Goal: Find specific page/section: Find specific page/section

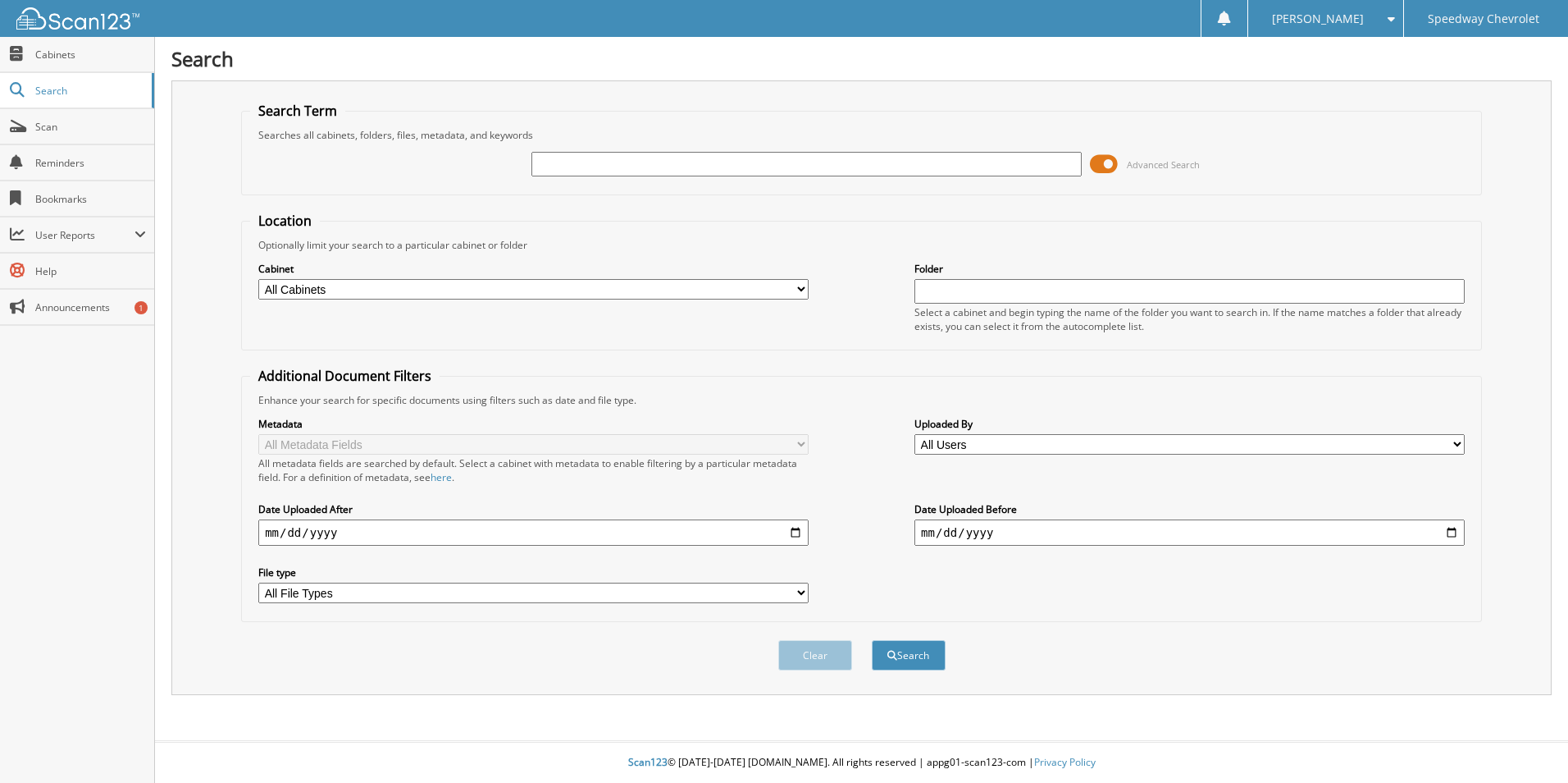
click at [574, 162] on input "text" at bounding box center [806, 163] width 550 height 24
type input "254762"
click at [872, 640] on button "Search" at bounding box center [909, 655] width 74 height 30
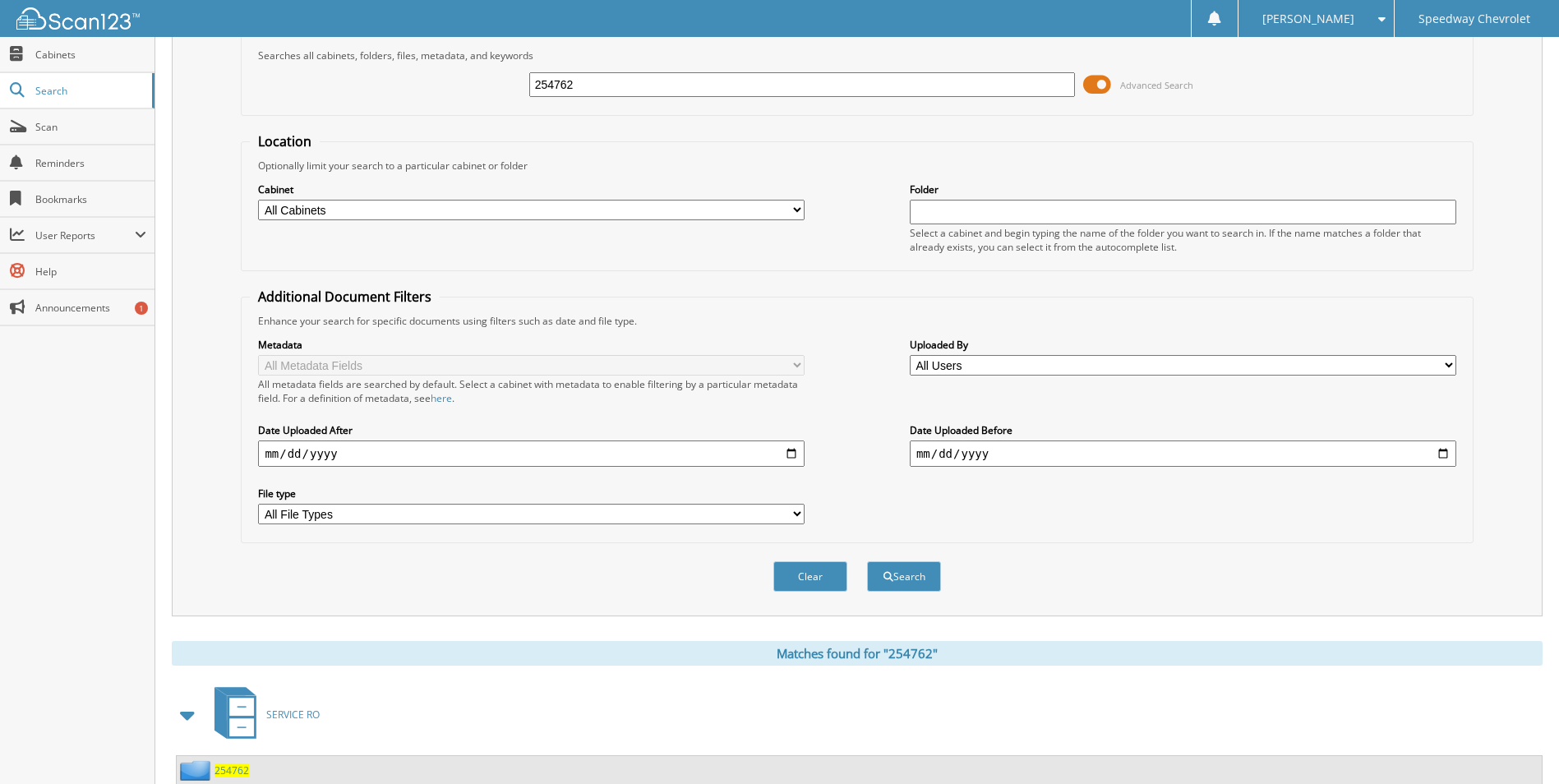
scroll to position [135, 0]
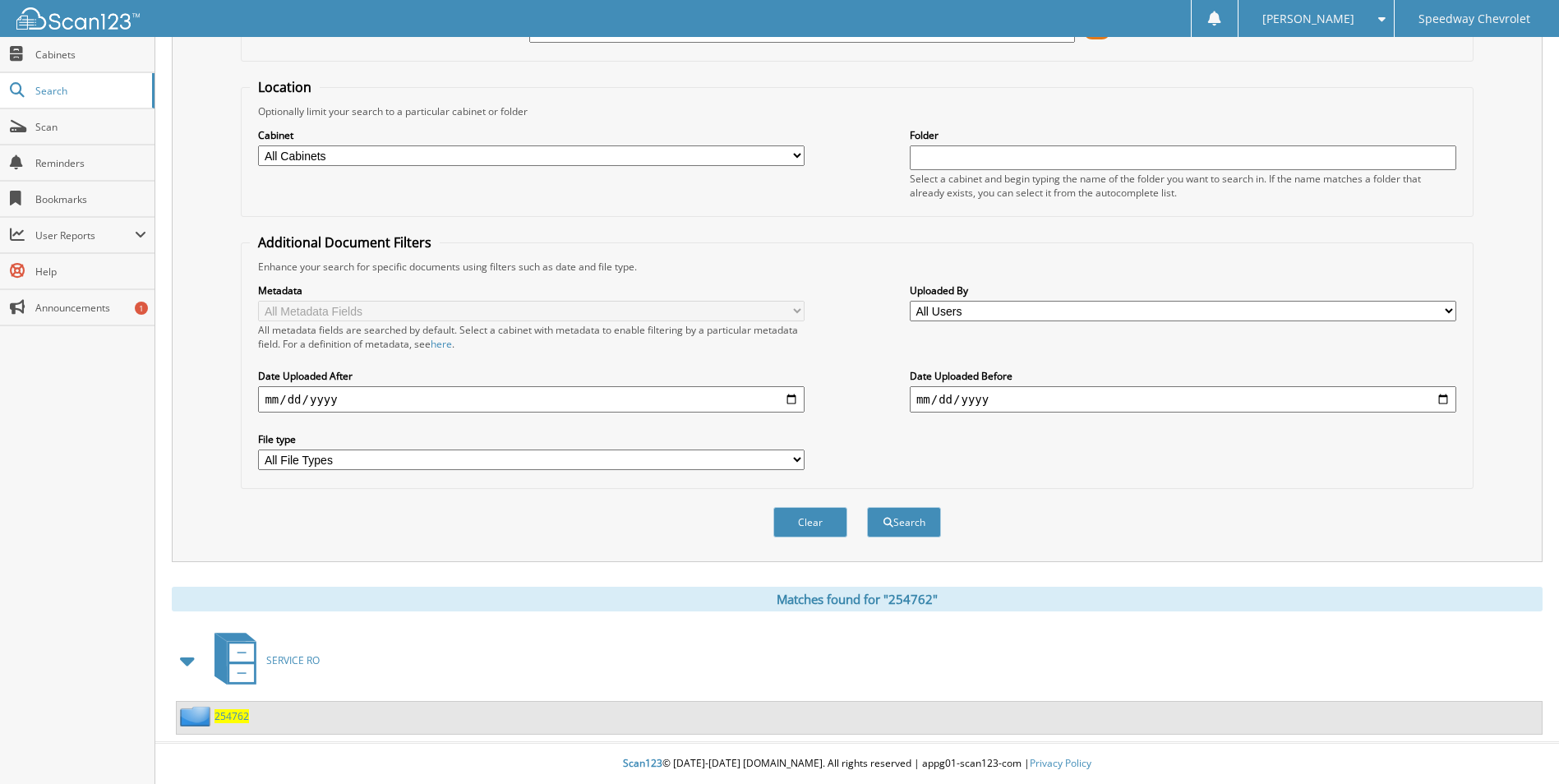
click at [236, 716] on span "254762" at bounding box center [231, 716] width 34 height 14
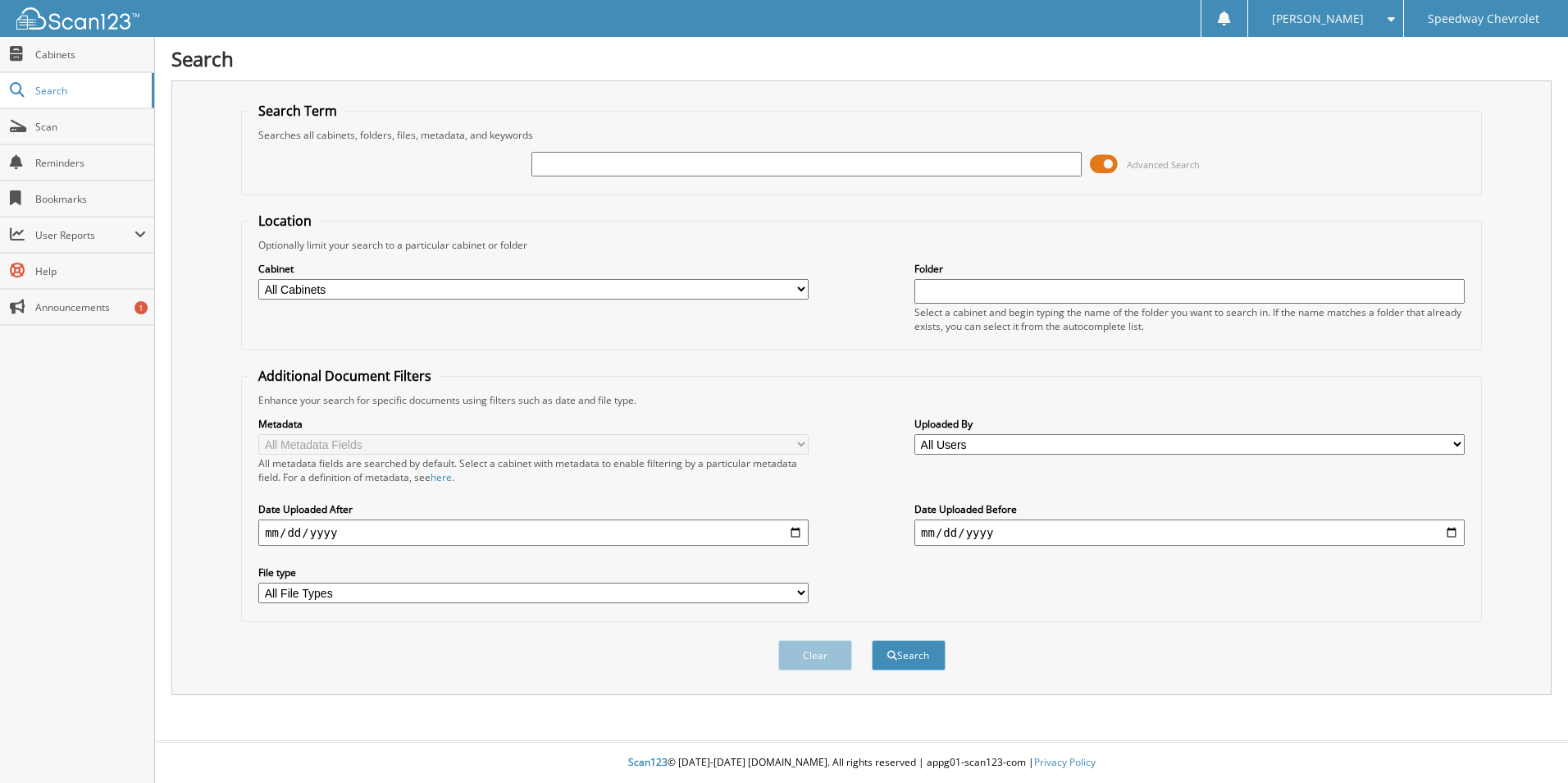
click at [614, 167] on input "text" at bounding box center [806, 163] width 550 height 24
type input "254762"
click at [872, 640] on button "Search" at bounding box center [909, 655] width 74 height 30
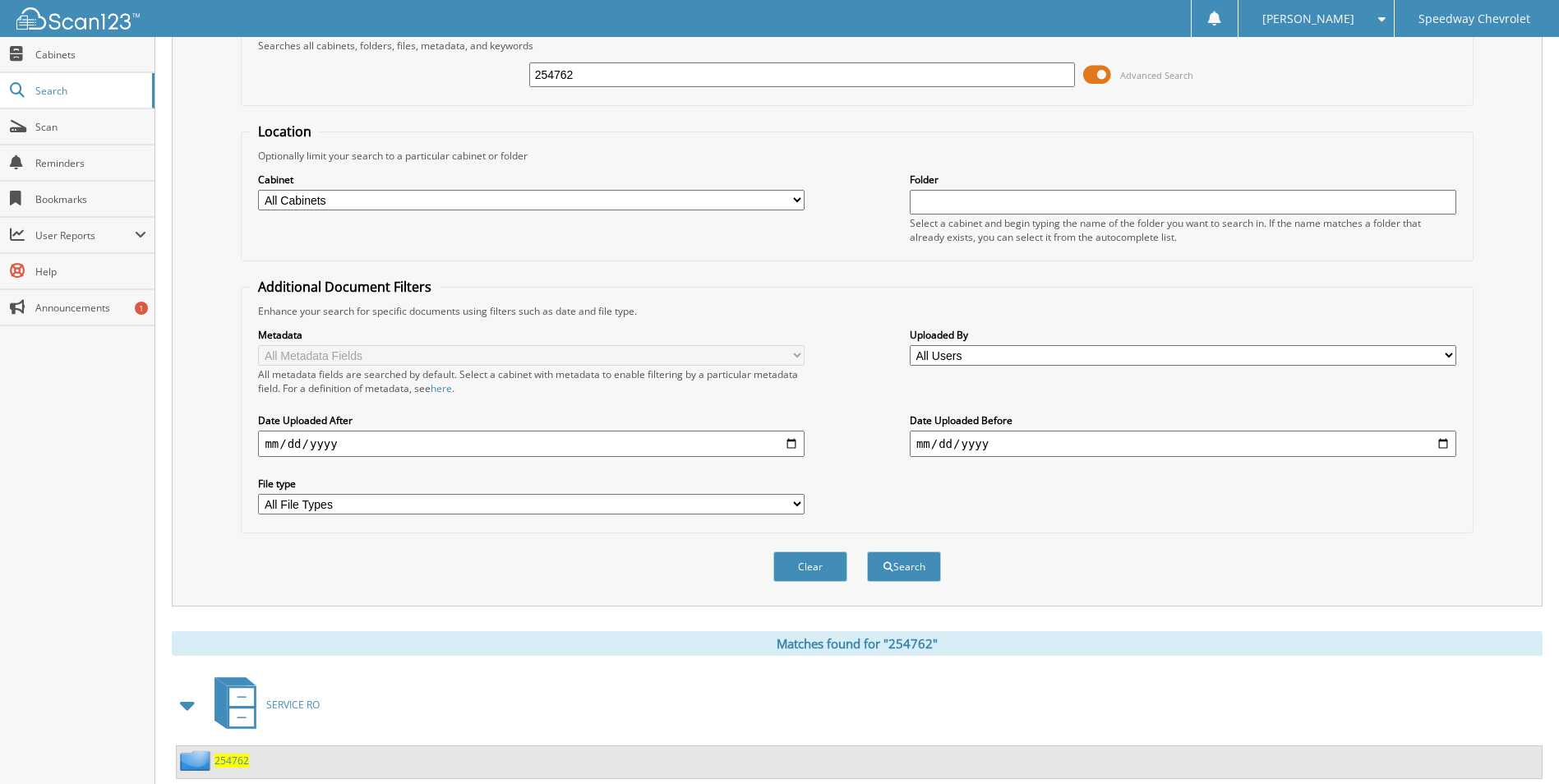
scroll to position [135, 0]
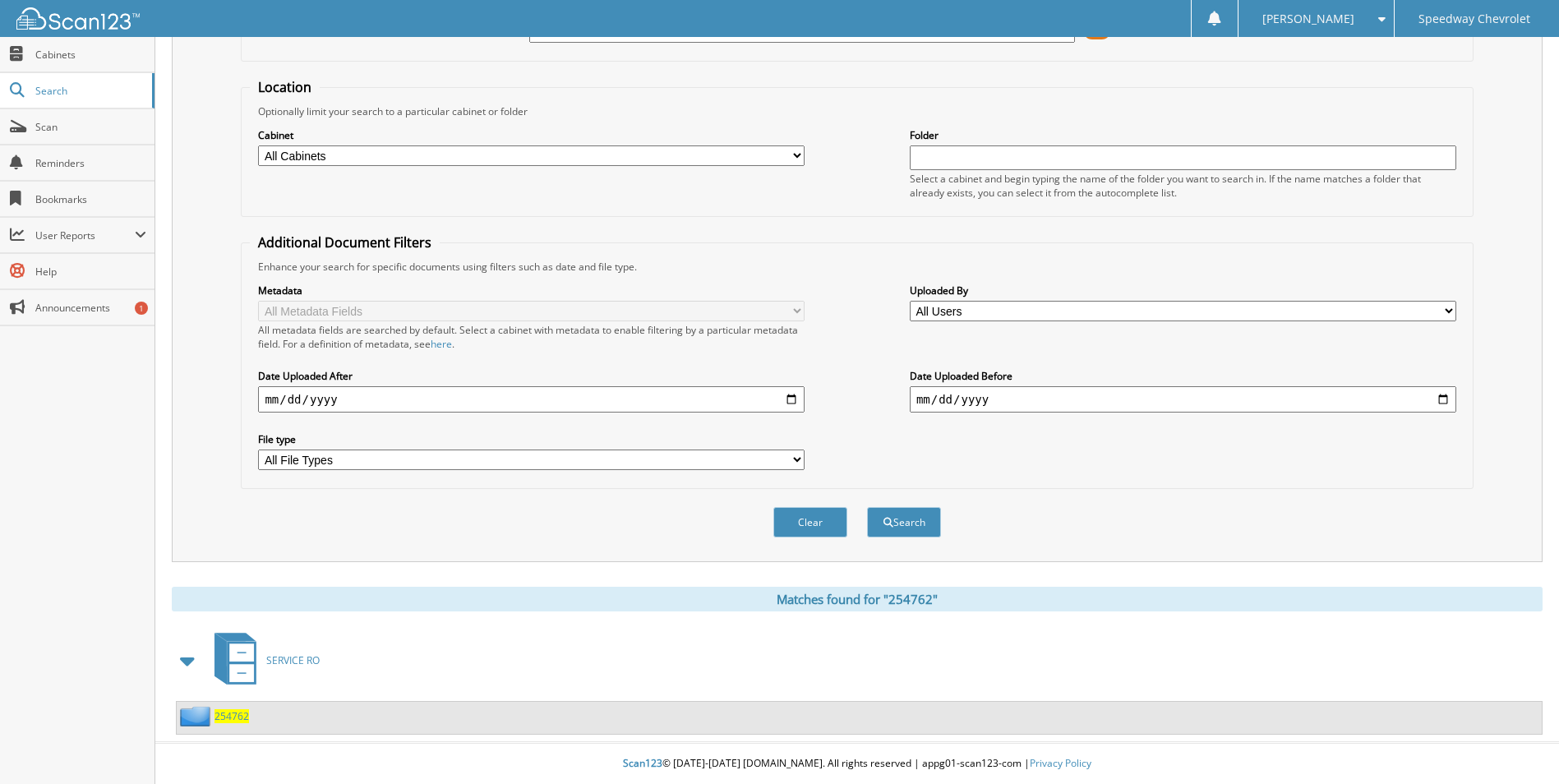
click at [240, 712] on span "254762" at bounding box center [231, 716] width 34 height 14
